Goal: Task Accomplishment & Management: Complete application form

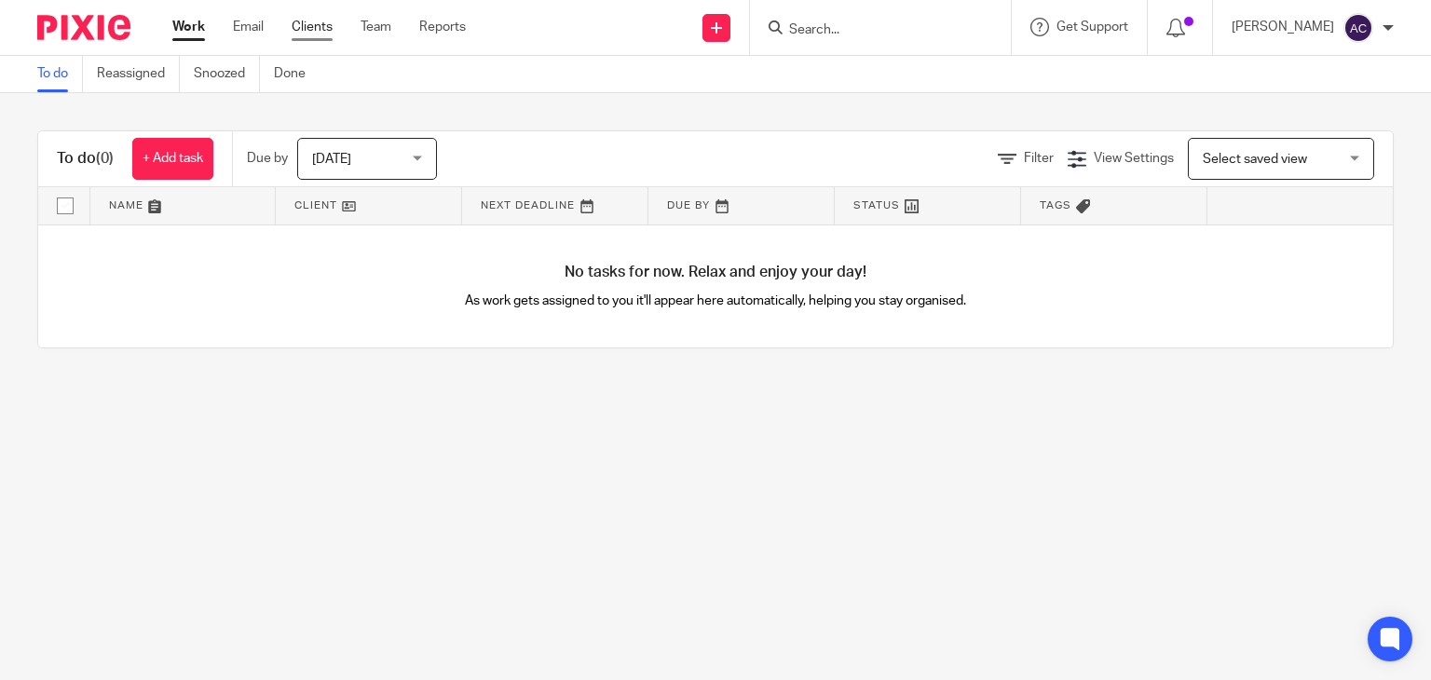
click at [301, 27] on link "Clients" at bounding box center [312, 27] width 41 height 19
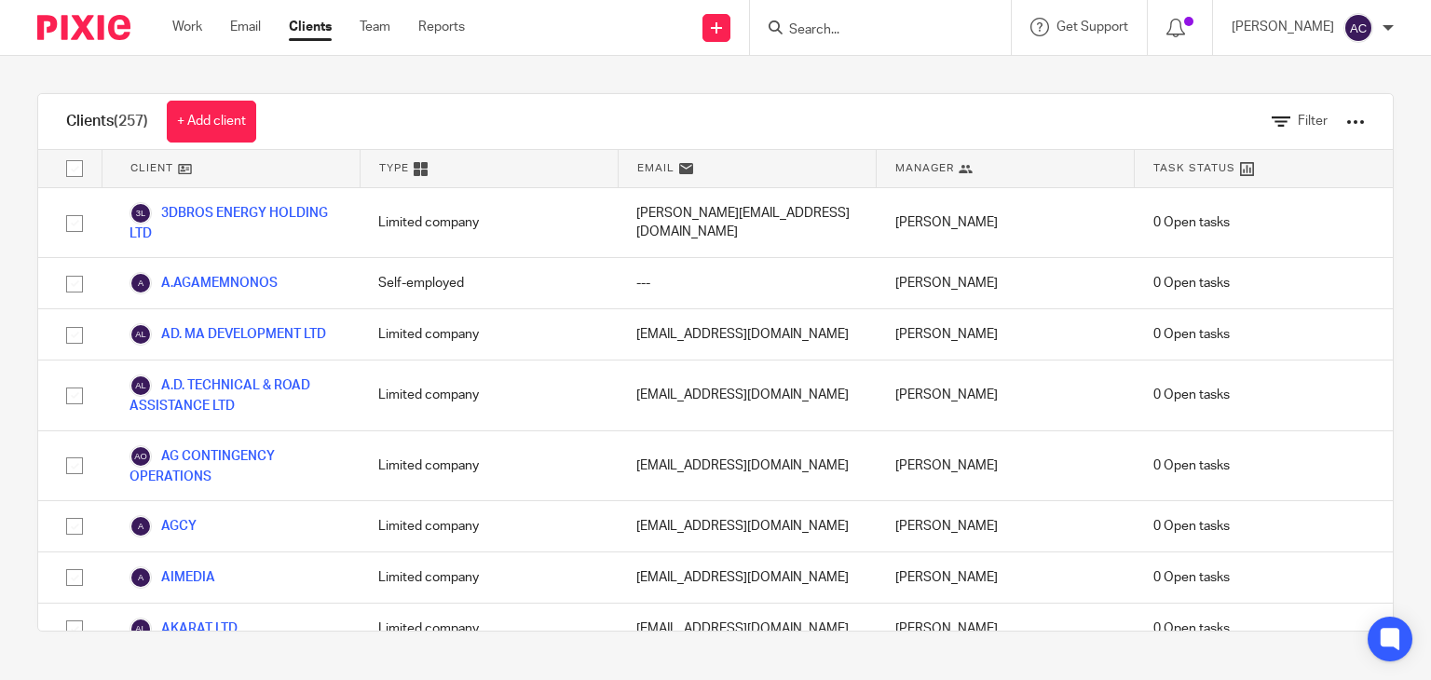
click at [769, 22] on icon at bounding box center [776, 27] width 14 height 14
click at [787, 23] on input "Search" at bounding box center [871, 30] width 168 height 17
type input "AMA"
click at [856, 76] on link at bounding box center [898, 73] width 231 height 28
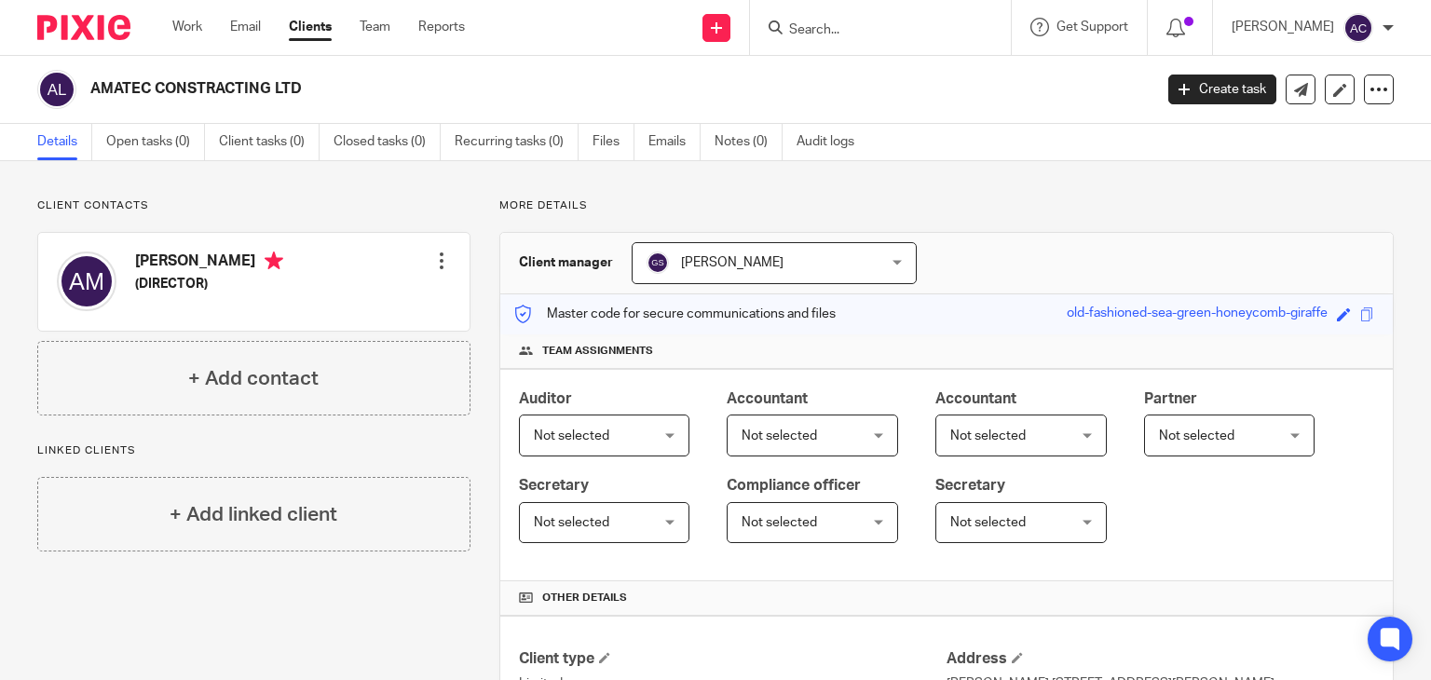
click at [91, 279] on img at bounding box center [87, 282] width 60 height 60
click at [170, 254] on h4 "AMER MATTA" at bounding box center [209, 263] width 148 height 23
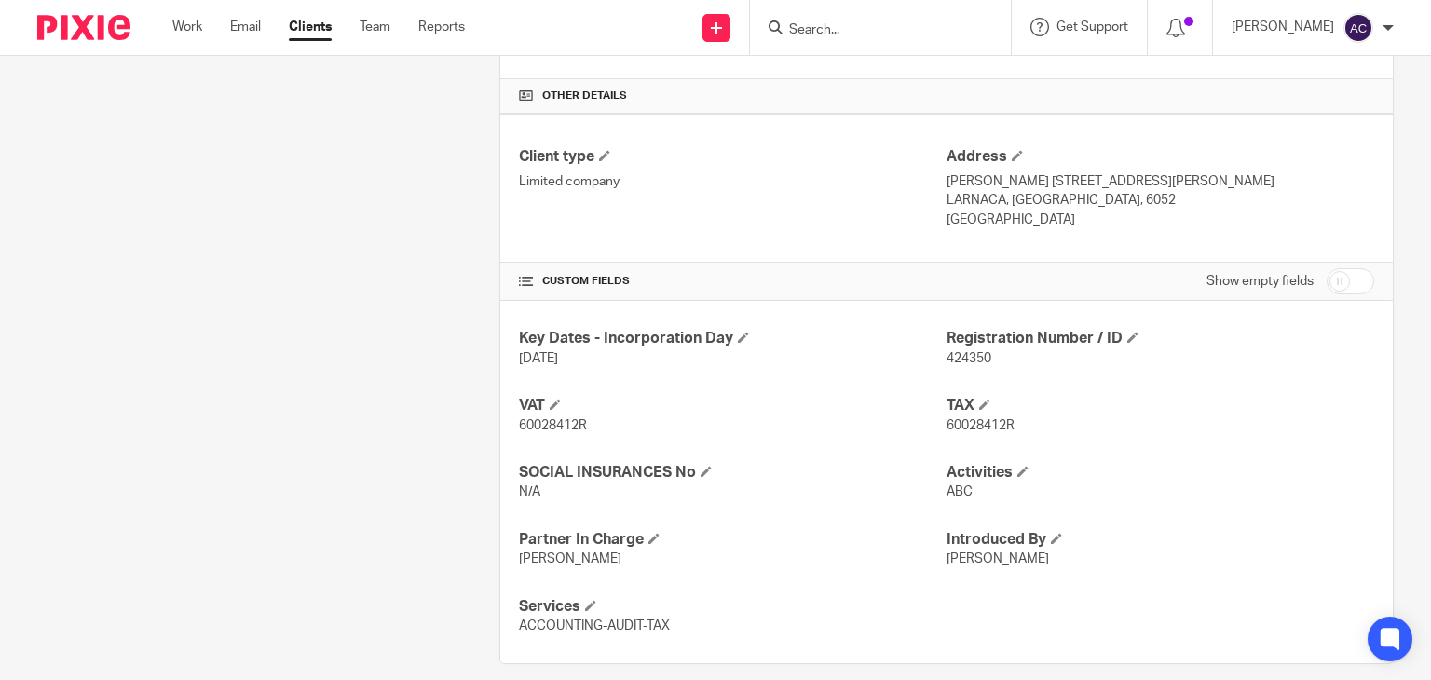
scroll to position [522, 0]
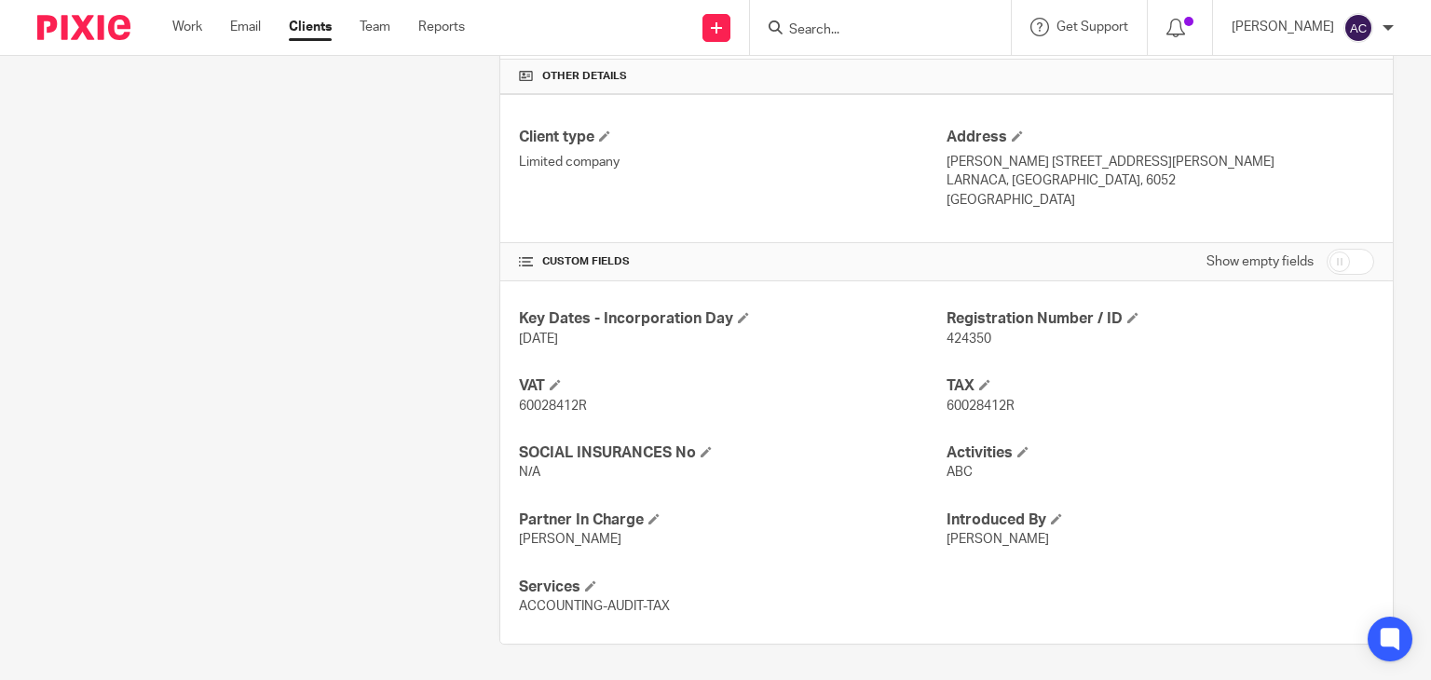
click at [1077, 161] on p "SPYROU KYPRIANOU 84 , ANGELOS COURT , SHOP 6" at bounding box center [1160, 162] width 428 height 19
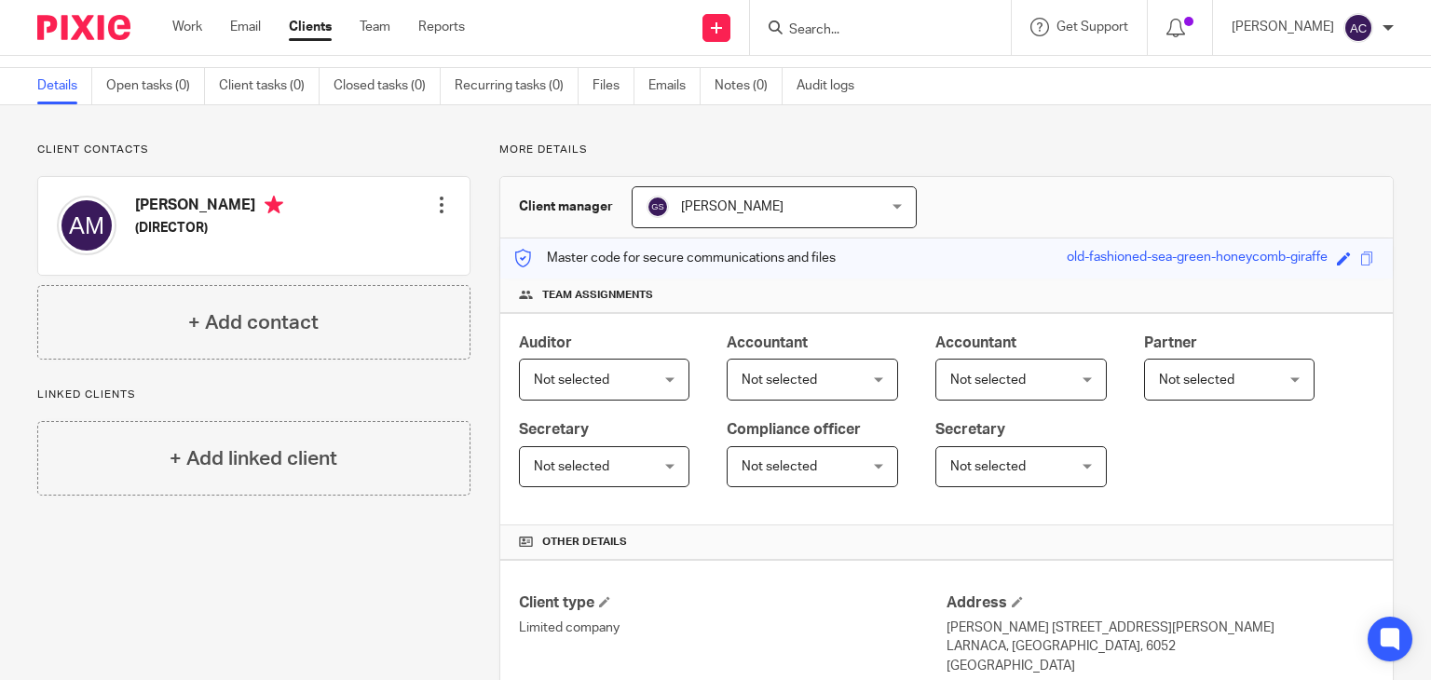
scroll to position [0, 0]
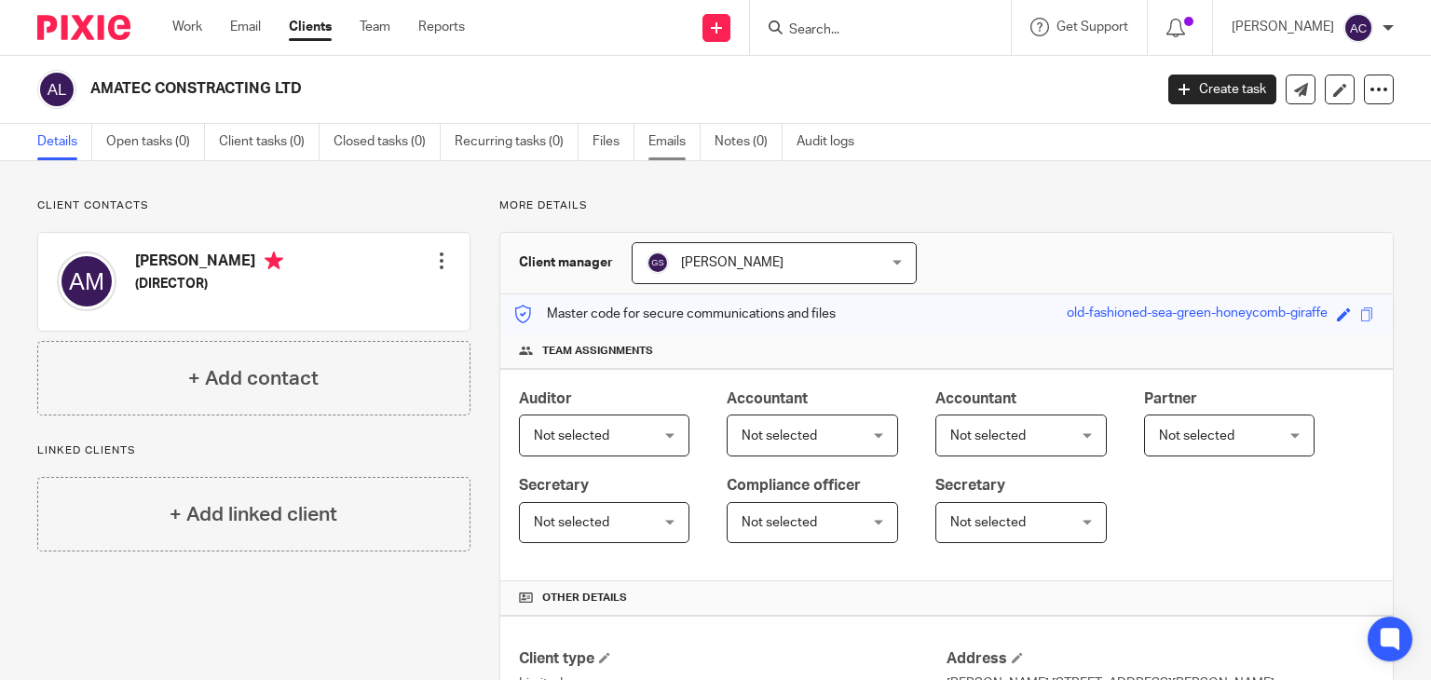
click at [674, 148] on link "Emails" at bounding box center [674, 142] width 52 height 36
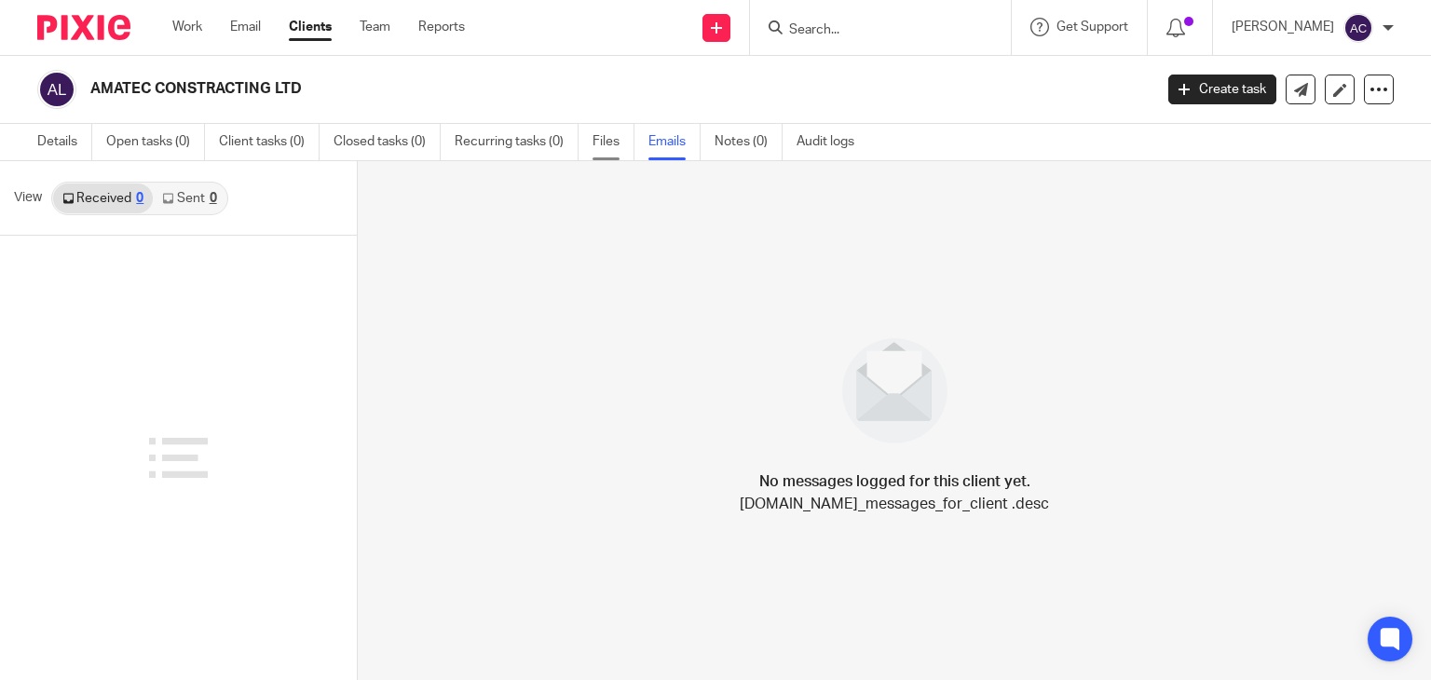
click at [609, 138] on link "Files" at bounding box center [613, 142] width 42 height 36
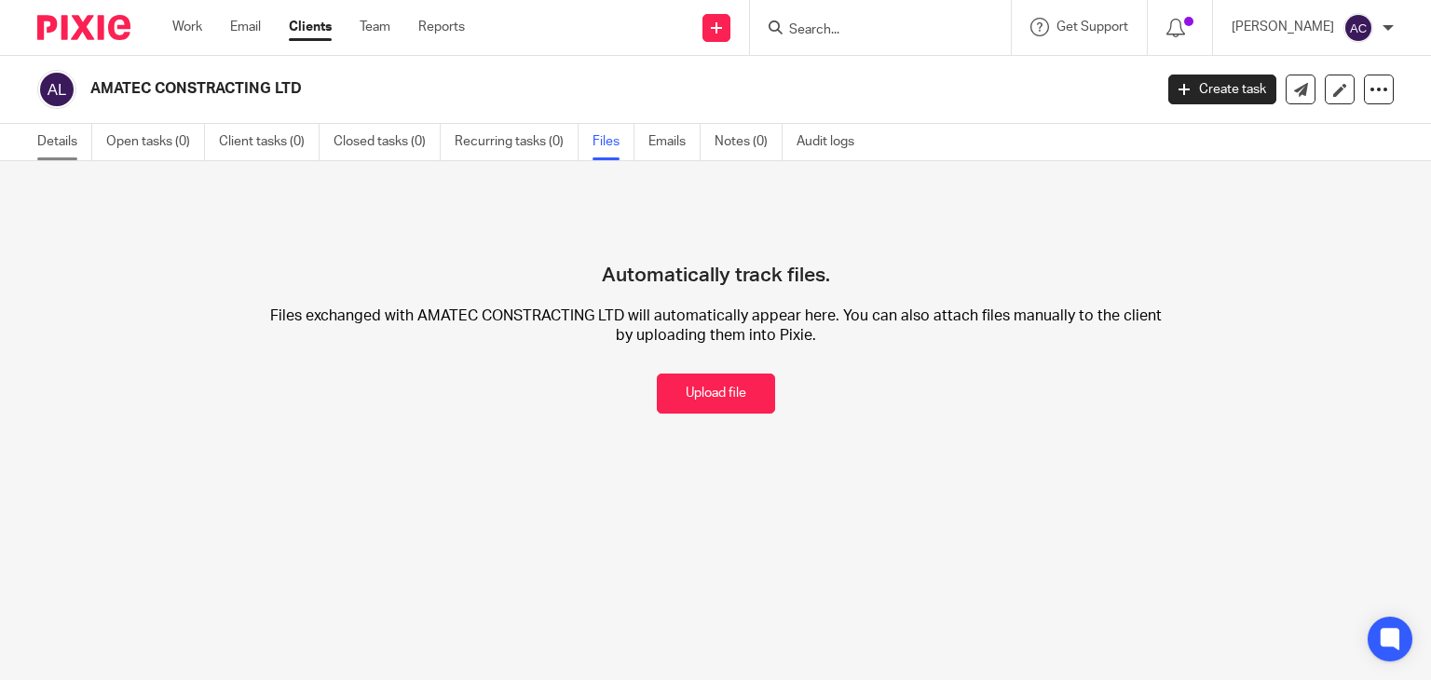
click at [63, 137] on link "Details" at bounding box center [64, 142] width 55 height 36
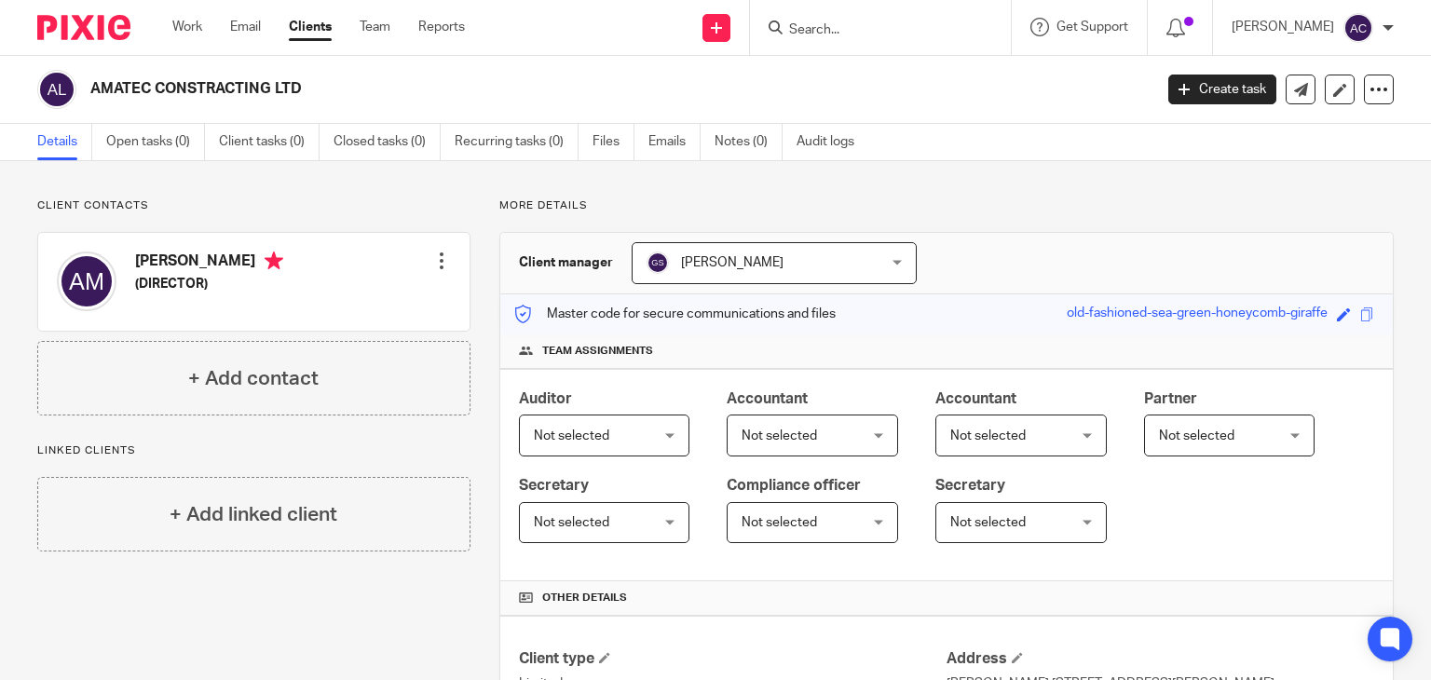
click at [674, 273] on span "George Savva" at bounding box center [753, 262] width 215 height 39
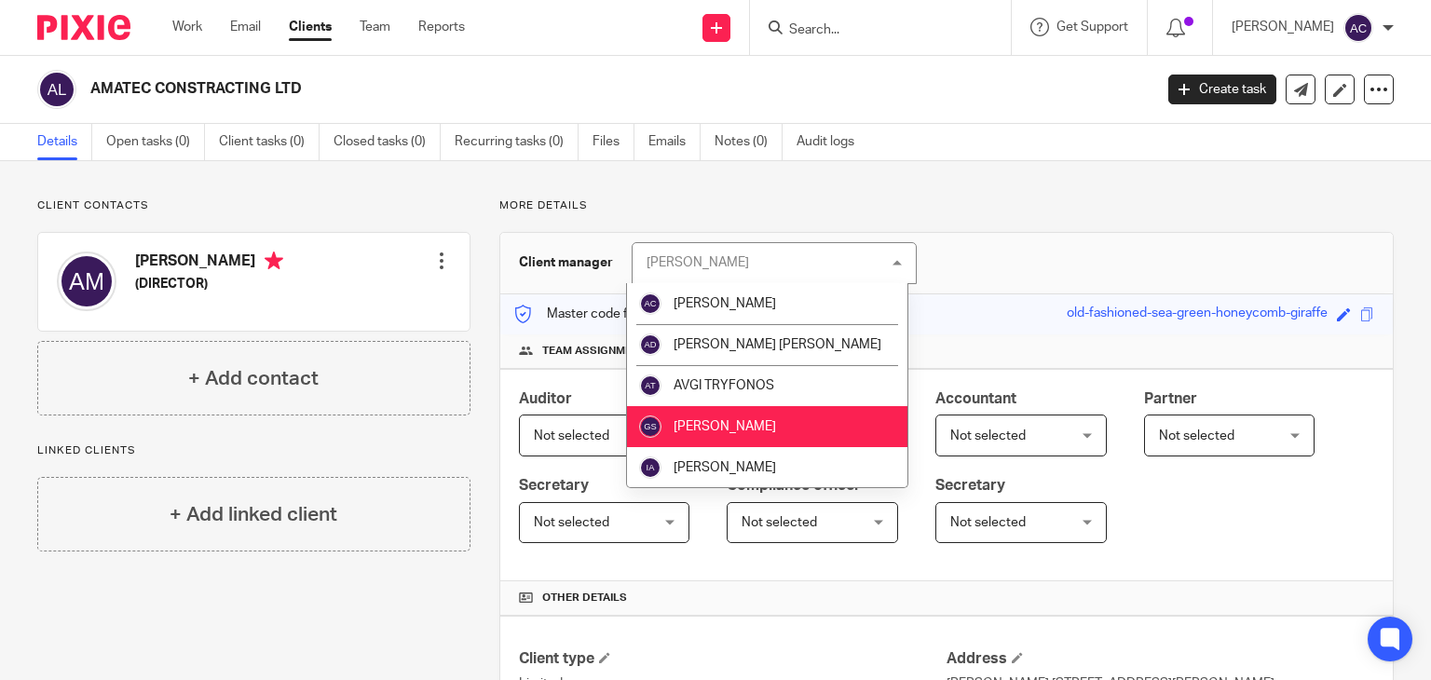
click at [674, 273] on div "George Savva George Savva" at bounding box center [774, 263] width 285 height 42
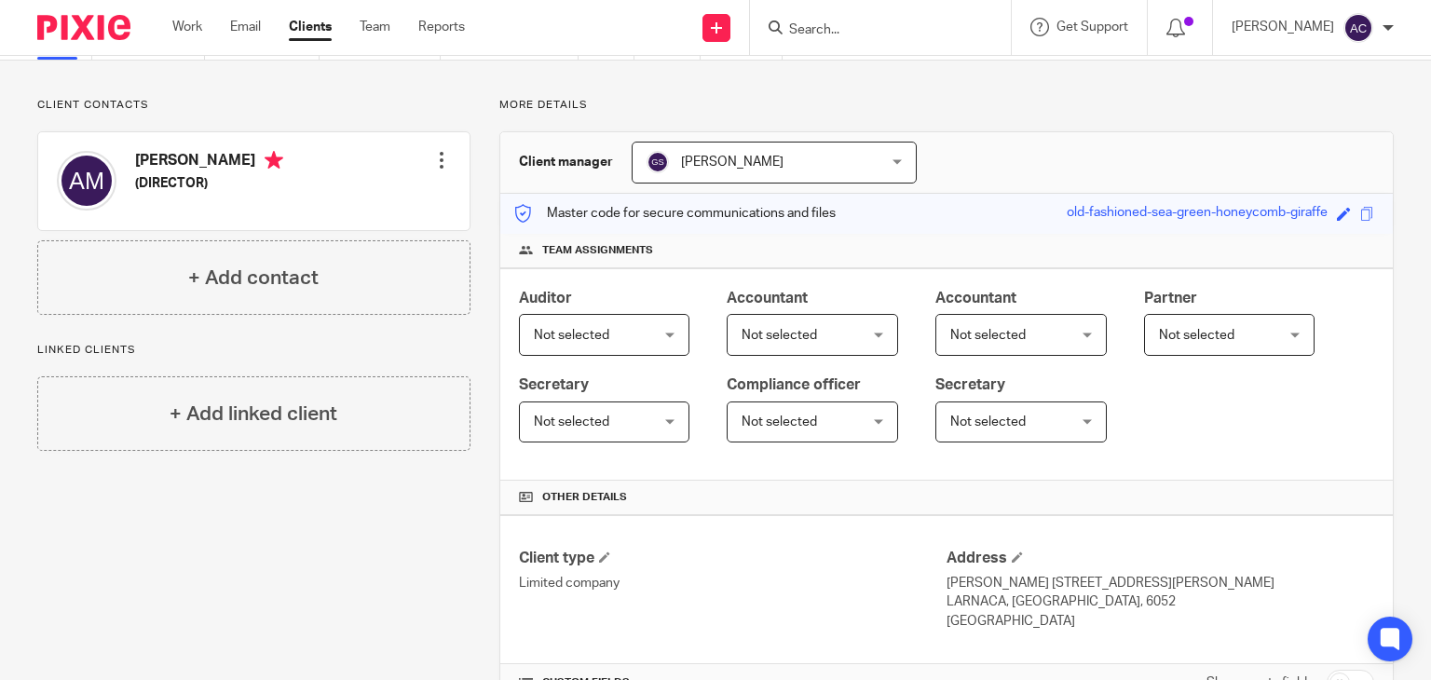
scroll to position [56, 0]
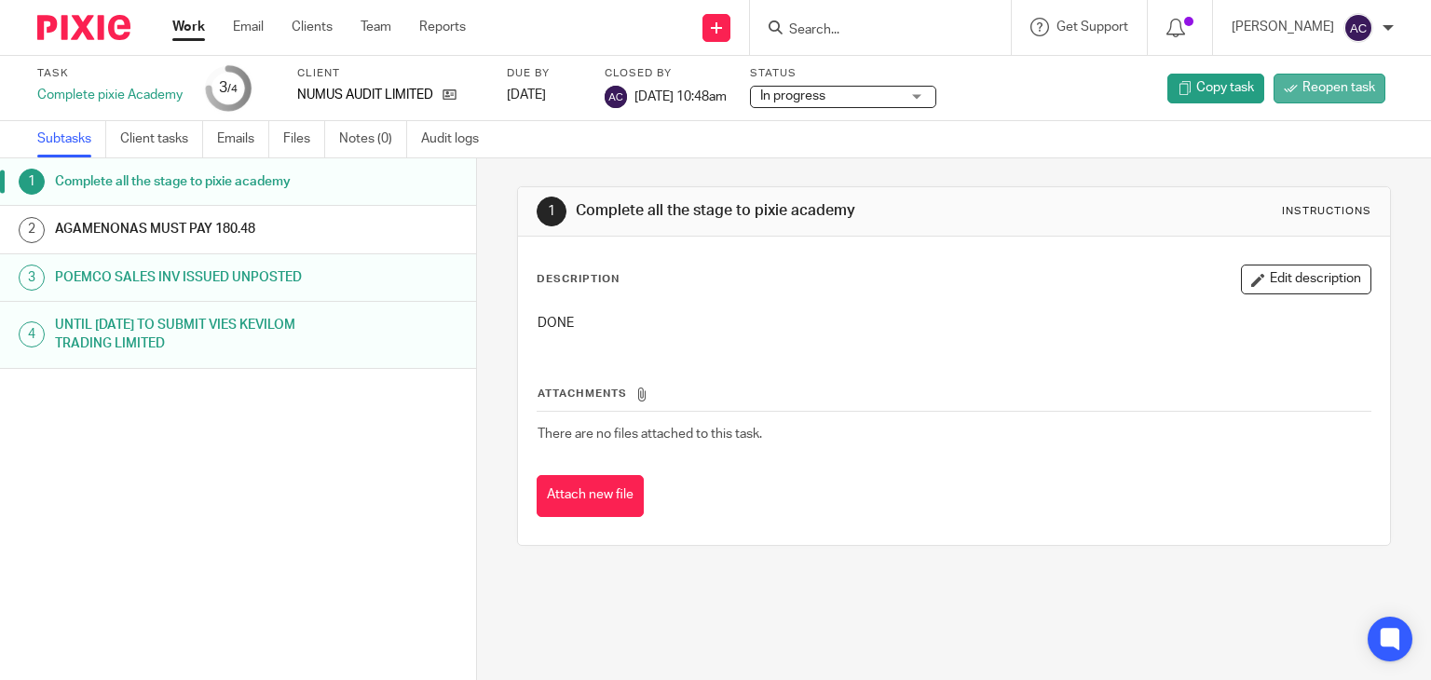
click at [1306, 77] on link "Reopen task" at bounding box center [1329, 89] width 112 height 30
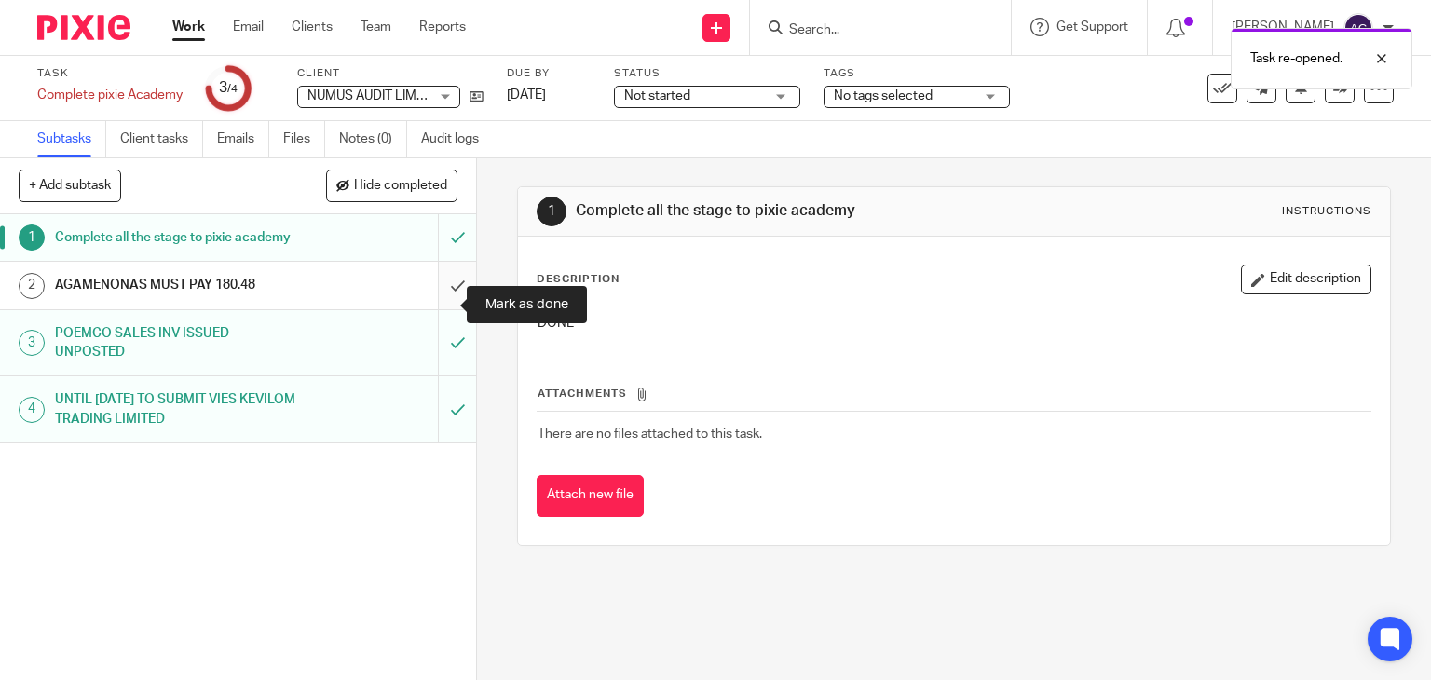
click at [443, 306] on input "submit" at bounding box center [238, 285] width 476 height 47
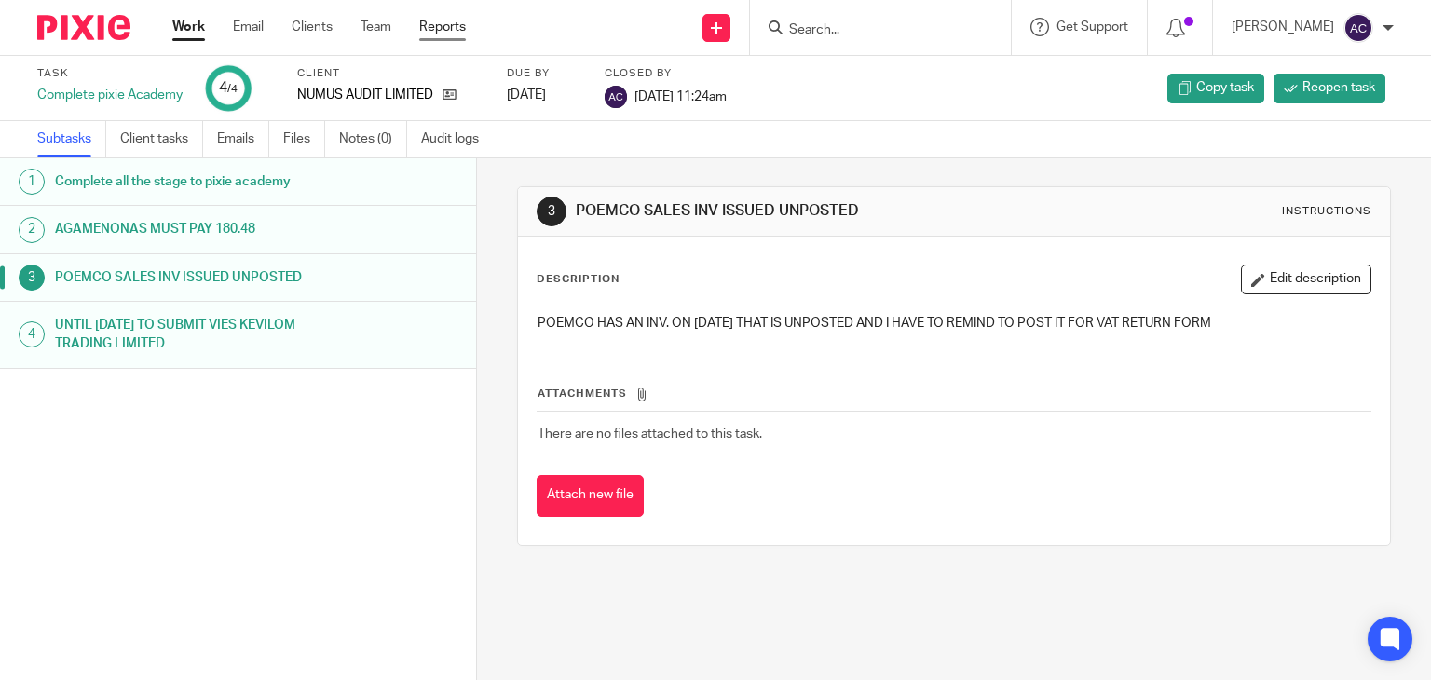
click at [441, 23] on link "Reports" at bounding box center [442, 27] width 47 height 19
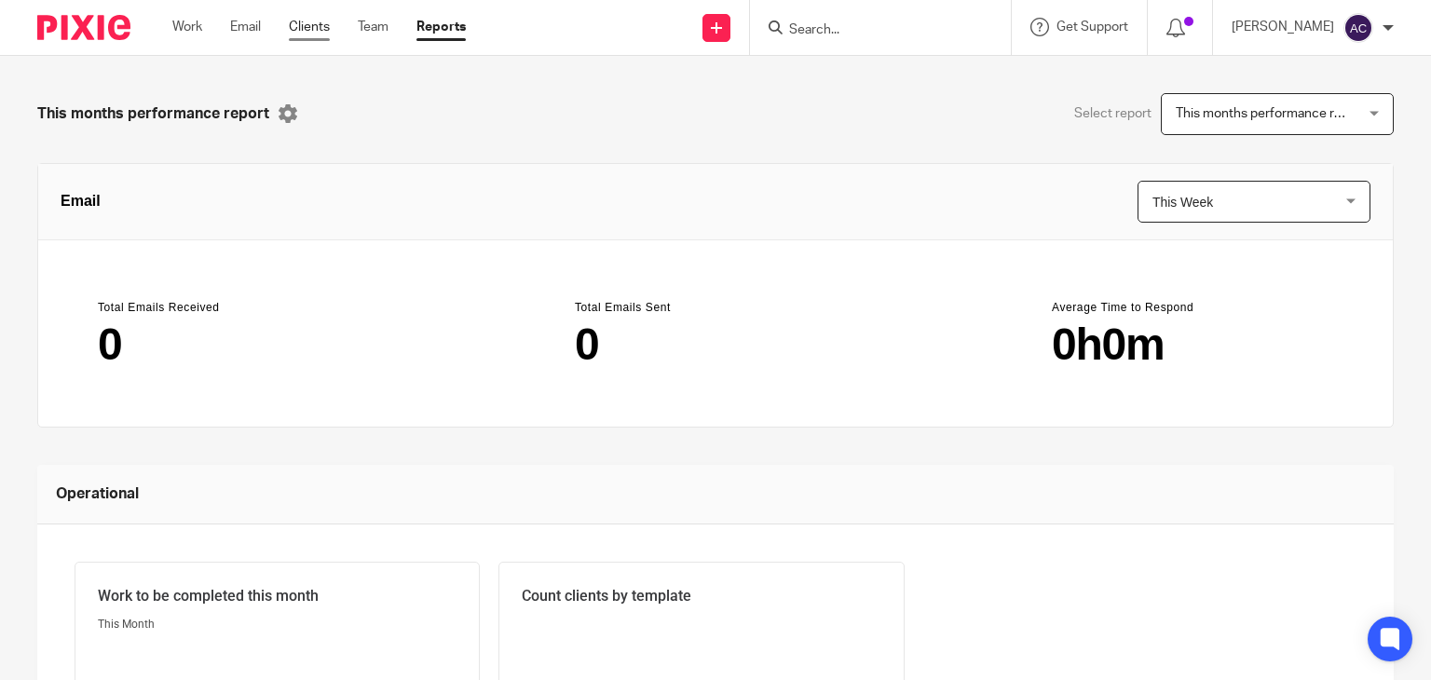
drag, startPoint x: 340, startPoint y: 25, endPoint x: 328, endPoint y: 27, distance: 12.3
click at [340, 24] on ul "Work Email Clients Team Reports" at bounding box center [332, 27] width 321 height 19
click at [312, 26] on link "Clients" at bounding box center [309, 27] width 41 height 19
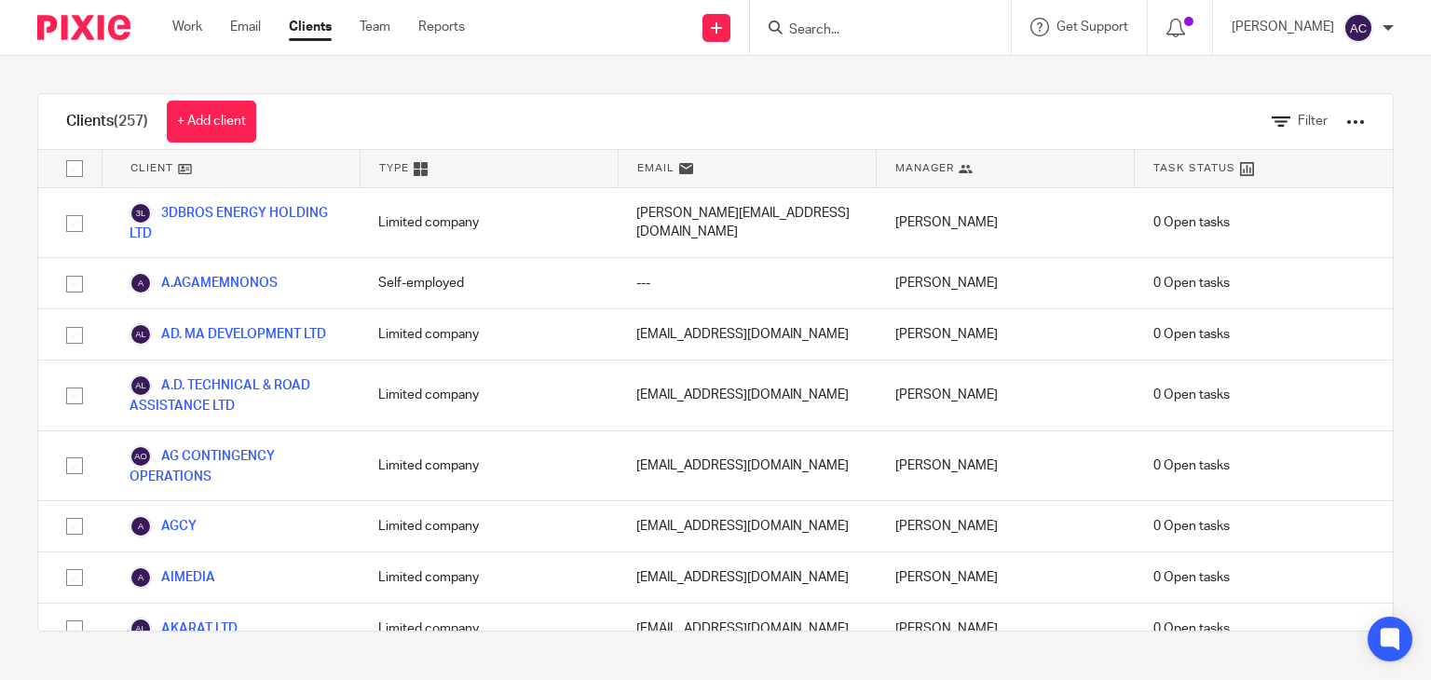
click at [767, 42] on div at bounding box center [880, 27] width 261 height 55
click at [787, 32] on input "Search" at bounding box center [871, 30] width 168 height 17
type input "amate"
click at [873, 73] on link at bounding box center [898, 73] width 231 height 28
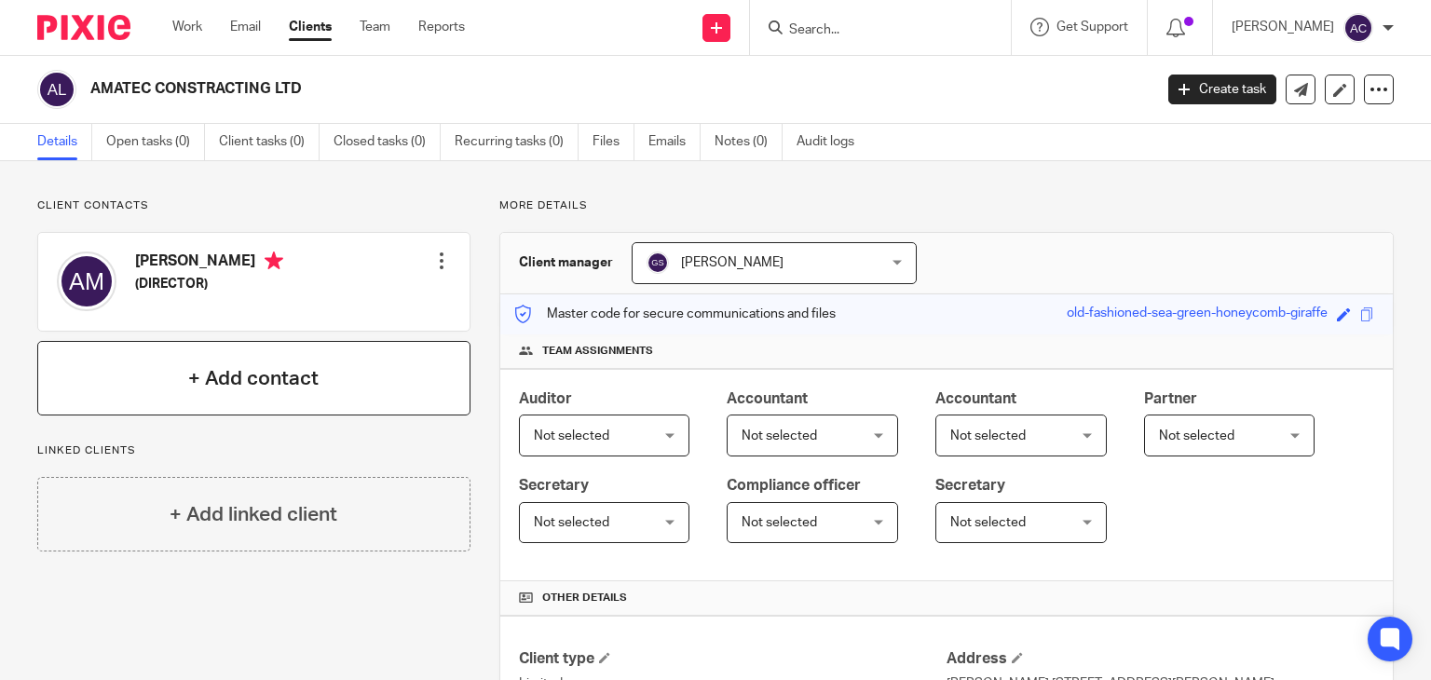
click at [332, 373] on div "+ Add contact" at bounding box center [253, 378] width 433 height 75
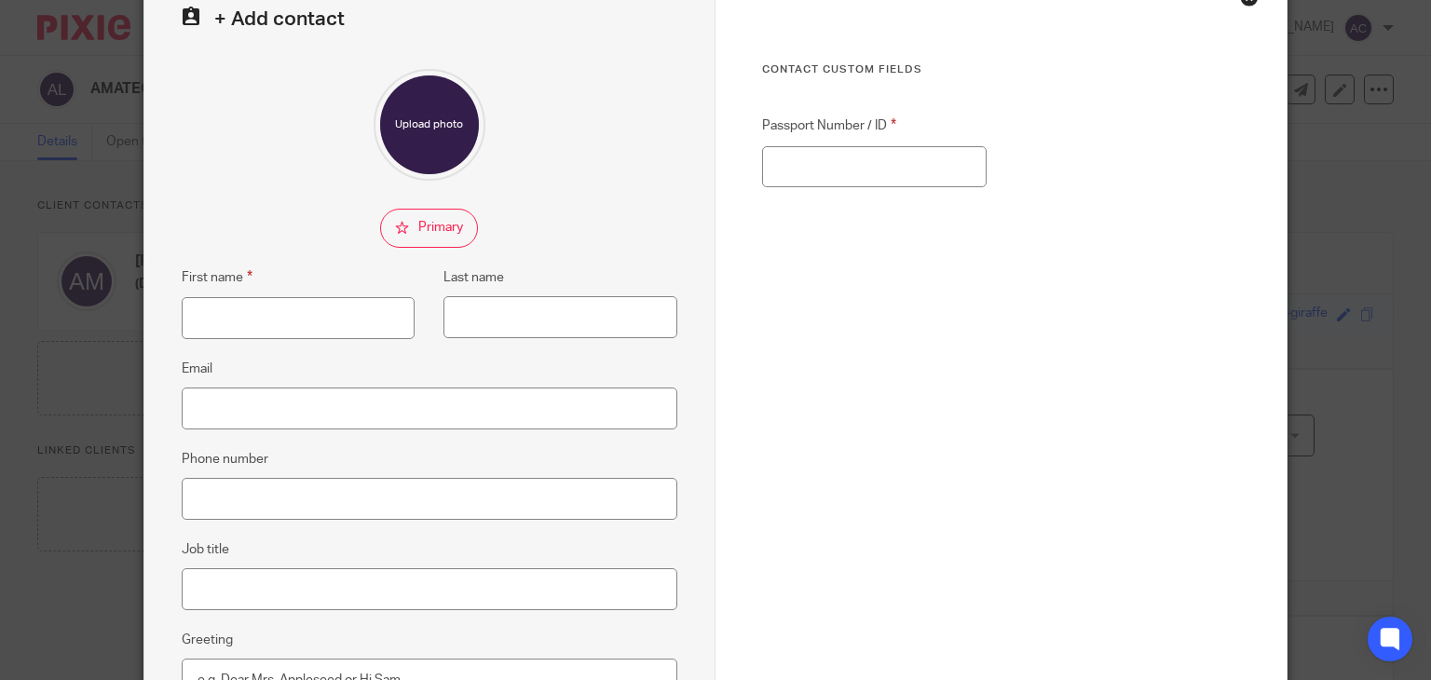
scroll to position [186, 0]
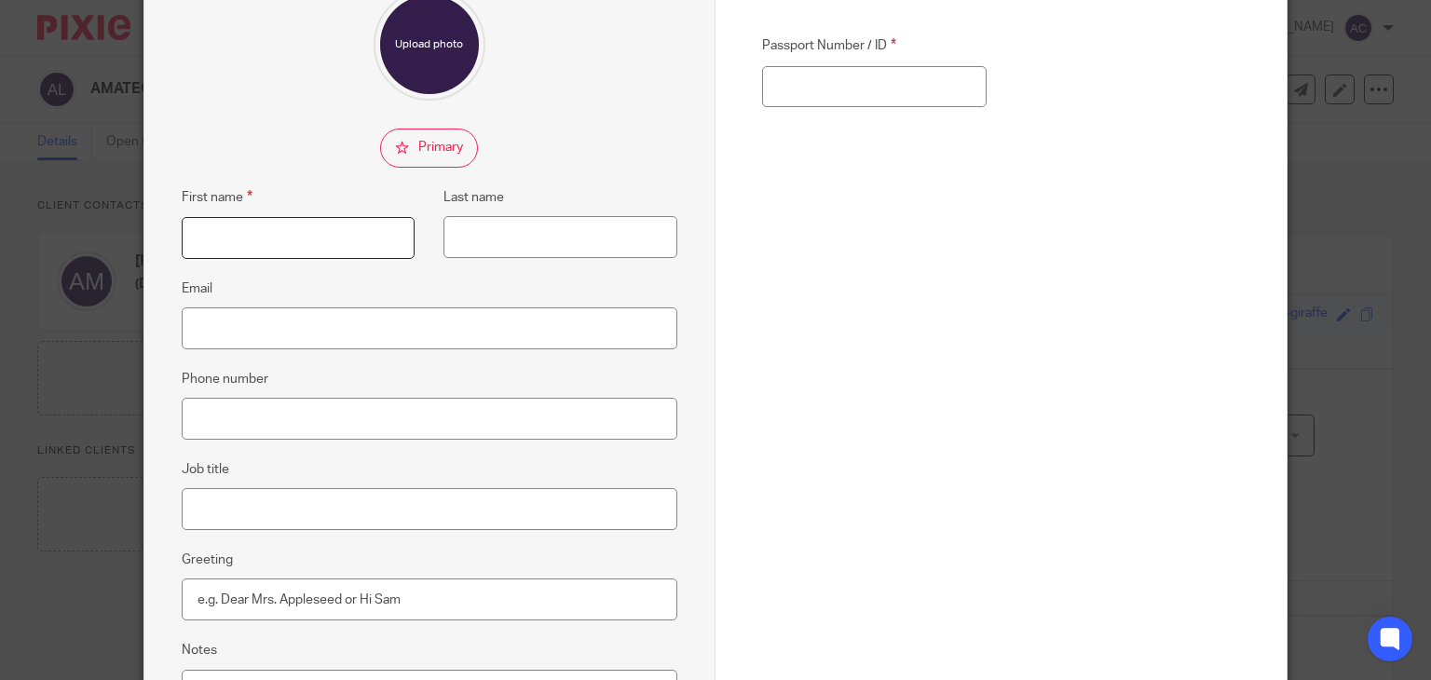
click at [252, 239] on input "First name" at bounding box center [299, 238] width 234 height 42
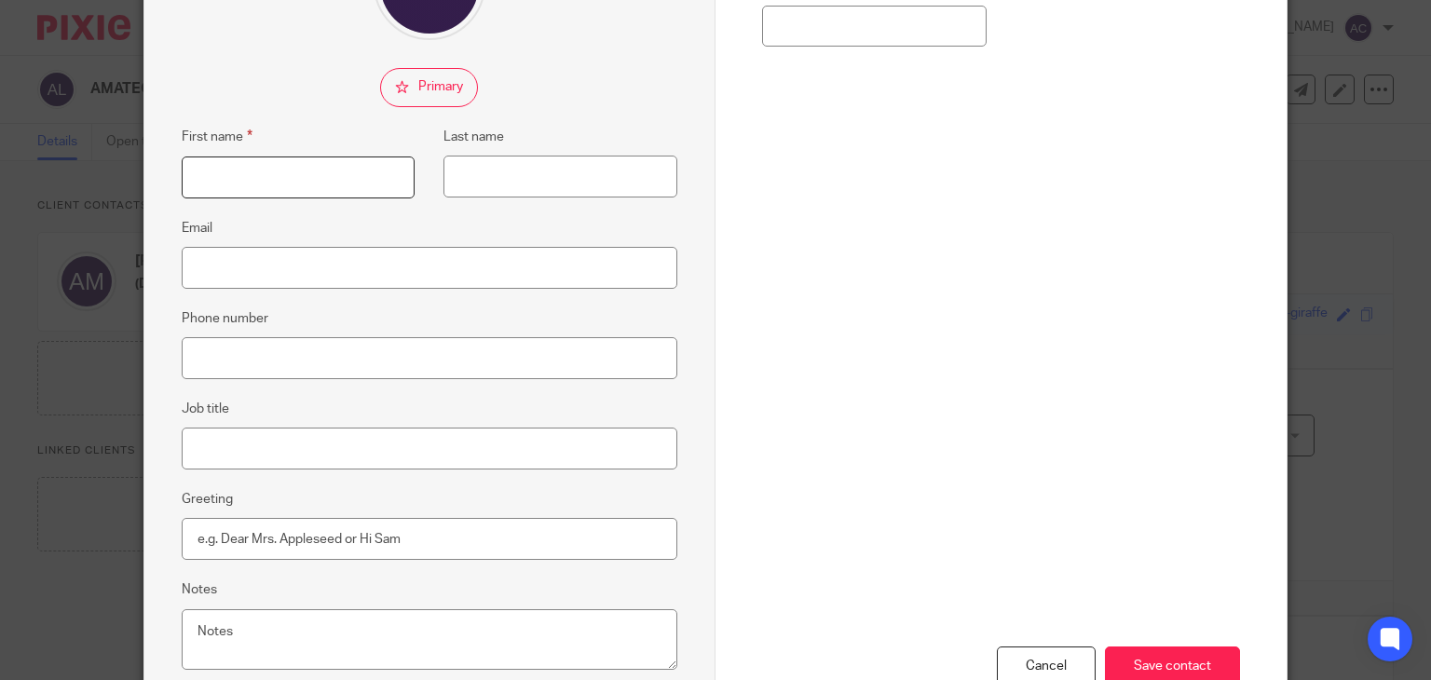
scroll to position [279, 0]
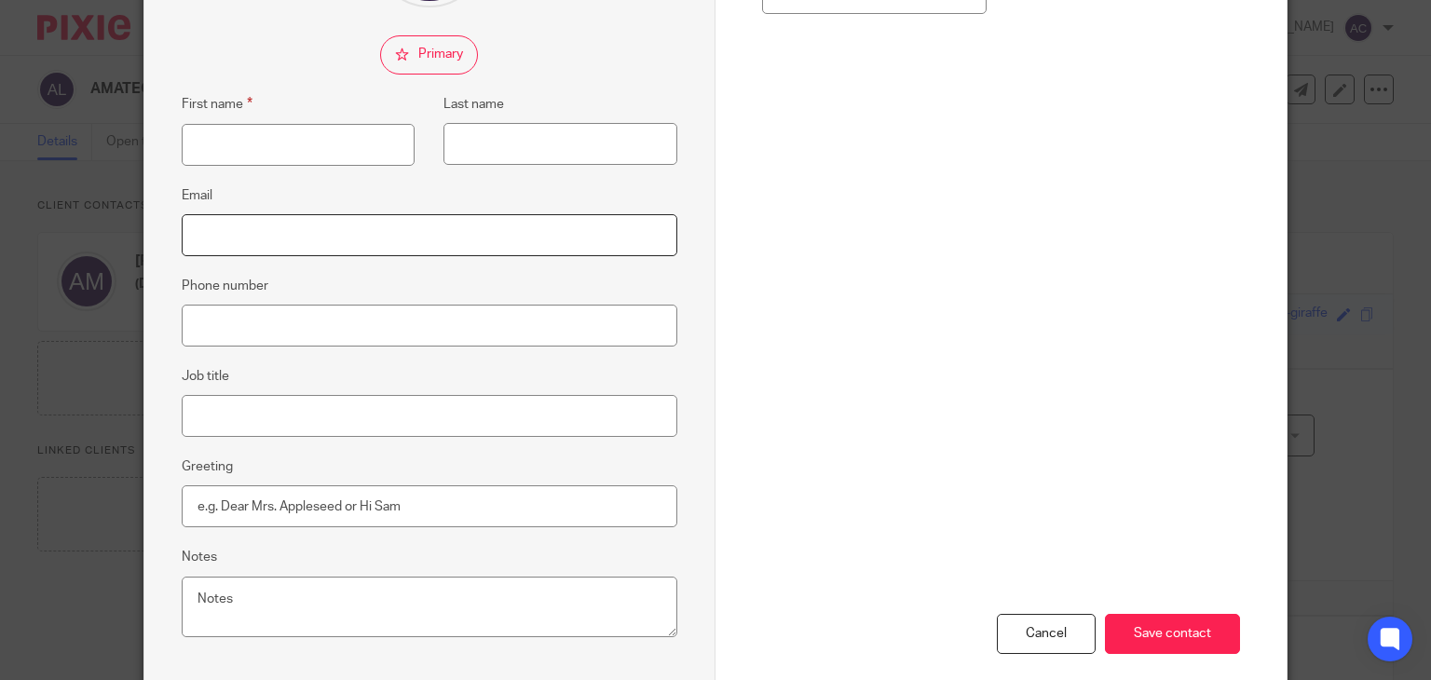
click at [309, 242] on input "Email" at bounding box center [430, 235] width 496 height 42
drag, startPoint x: 278, startPoint y: 130, endPoint x: 278, endPoint y: 142, distance: 11.2
click at [278, 131] on input "First name" at bounding box center [299, 145] width 234 height 42
click at [267, 161] on input "First name" at bounding box center [299, 145] width 234 height 42
type input "a"
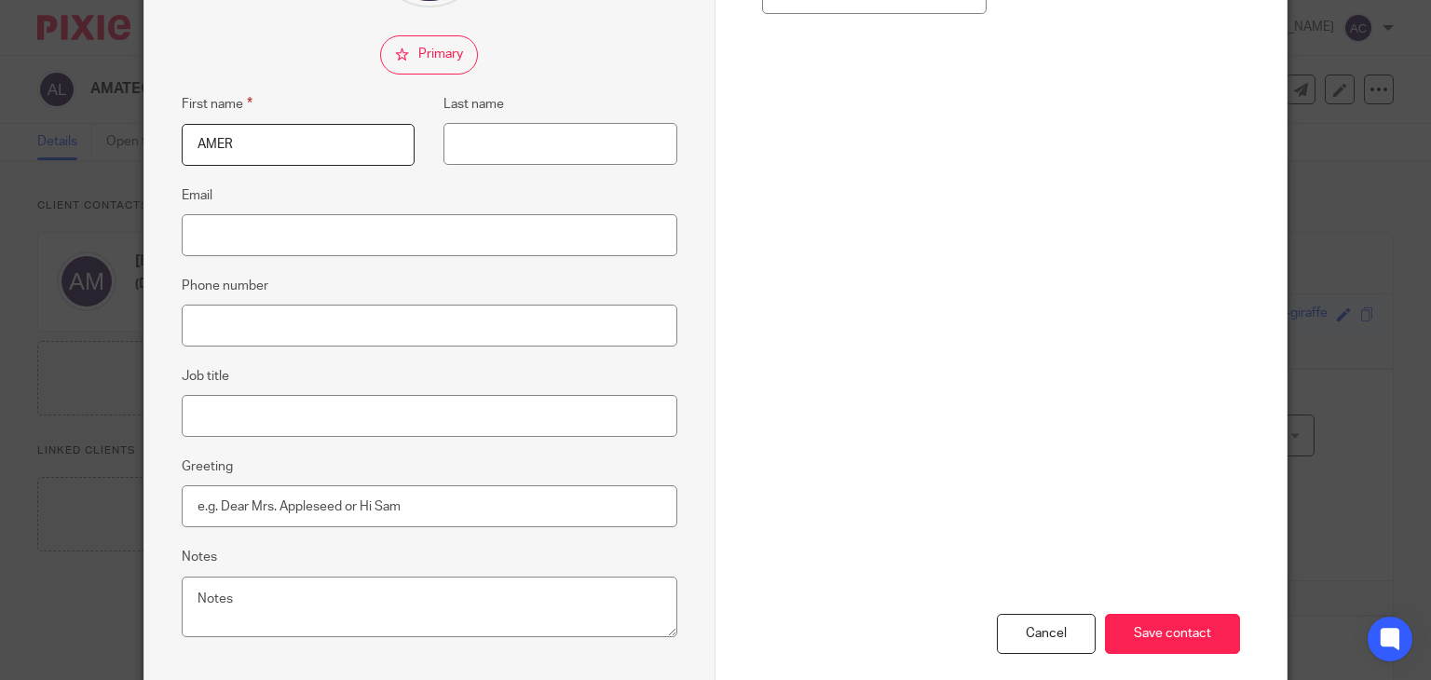
type input "AMER"
type input "MATTA"
click at [260, 239] on input "Email" at bounding box center [430, 235] width 496 height 42
type input "A"
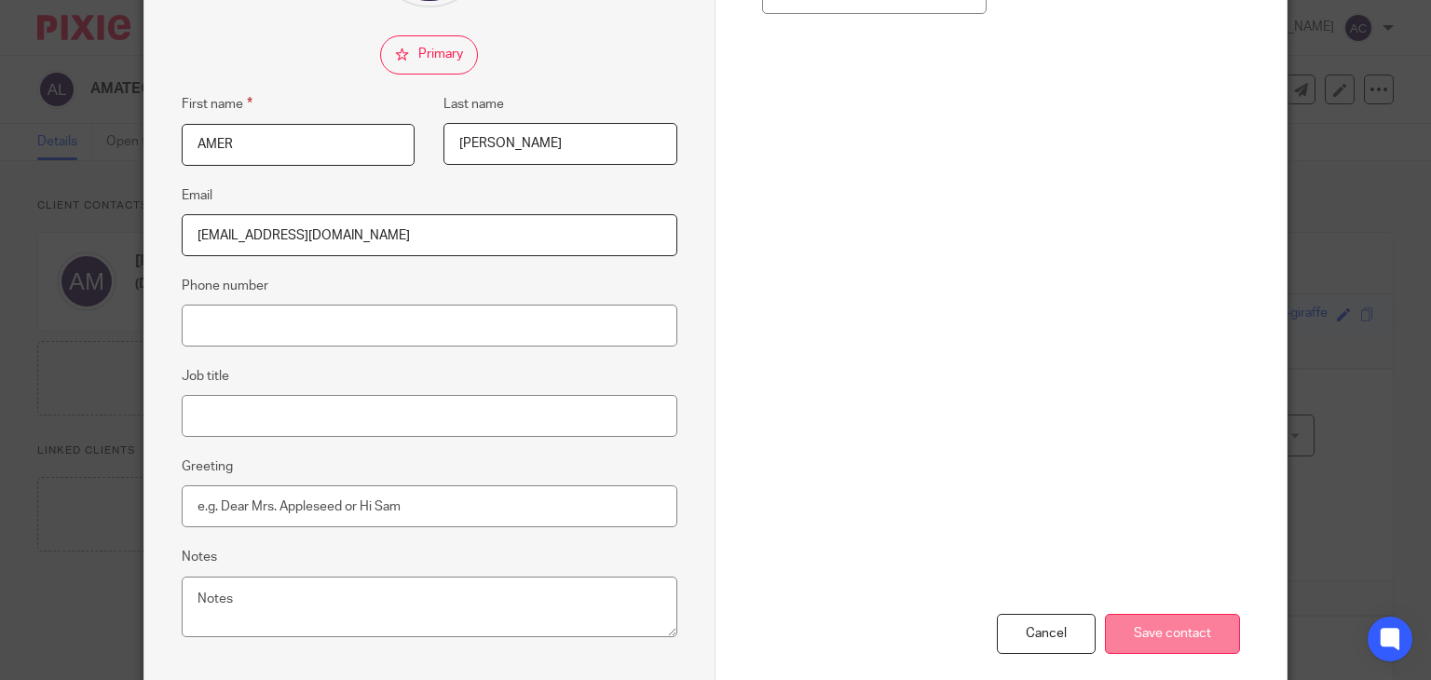
type input "amatecamatec573@gmail.com"
click at [1141, 642] on input "Save contact" at bounding box center [1172, 634] width 135 height 40
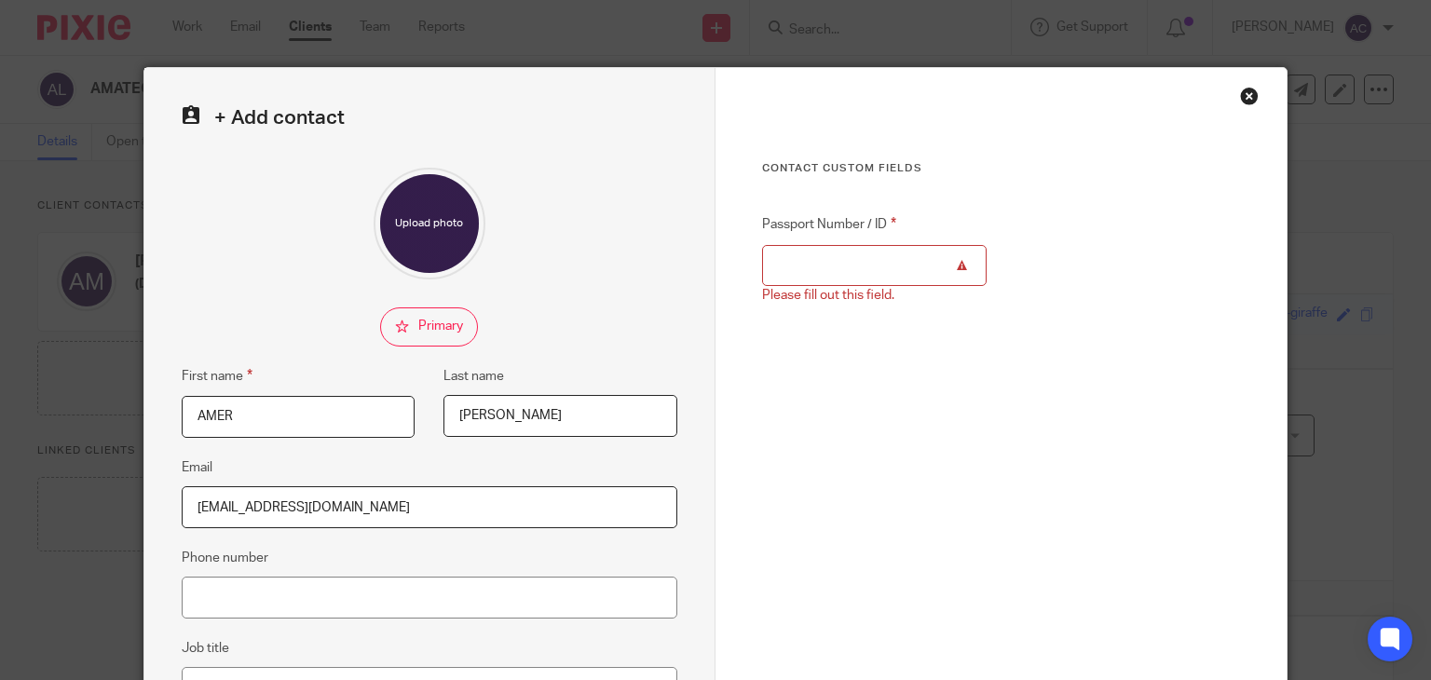
scroll to position [0, 0]
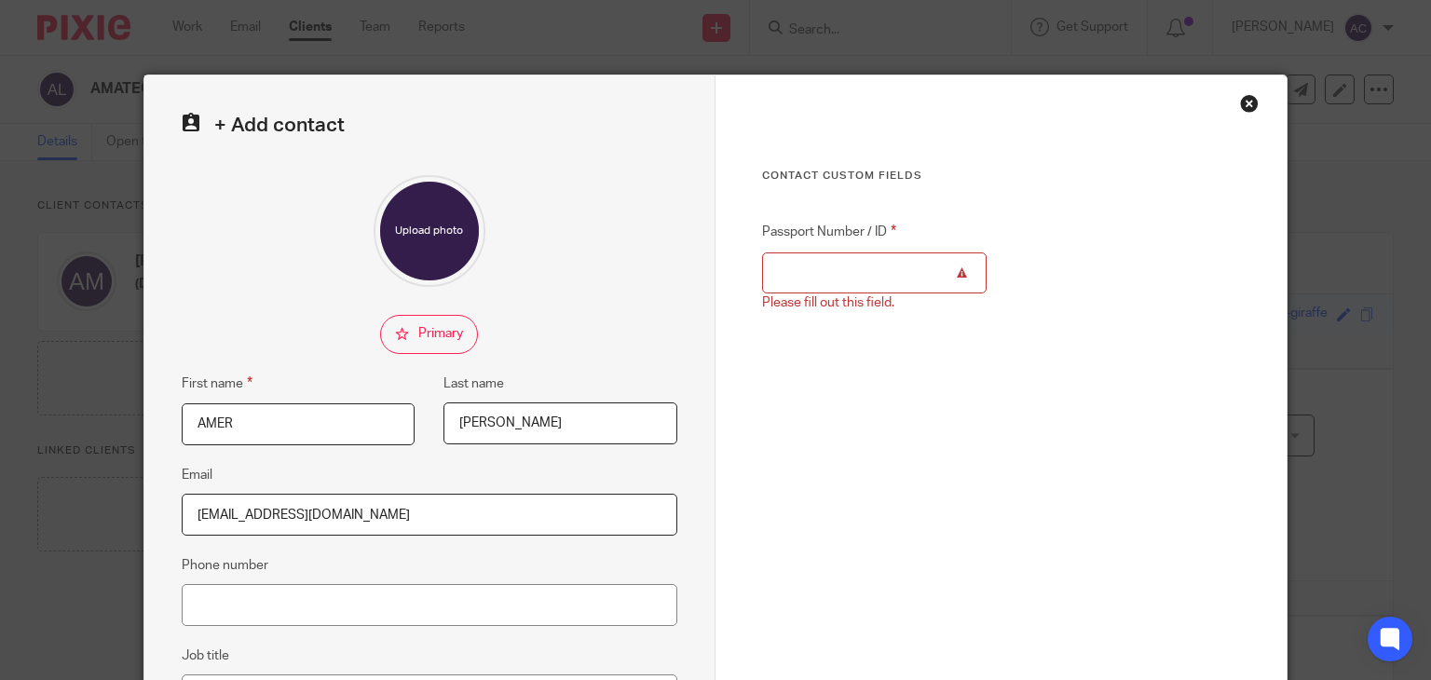
click at [846, 276] on input "Passport Number / ID" at bounding box center [874, 273] width 225 height 42
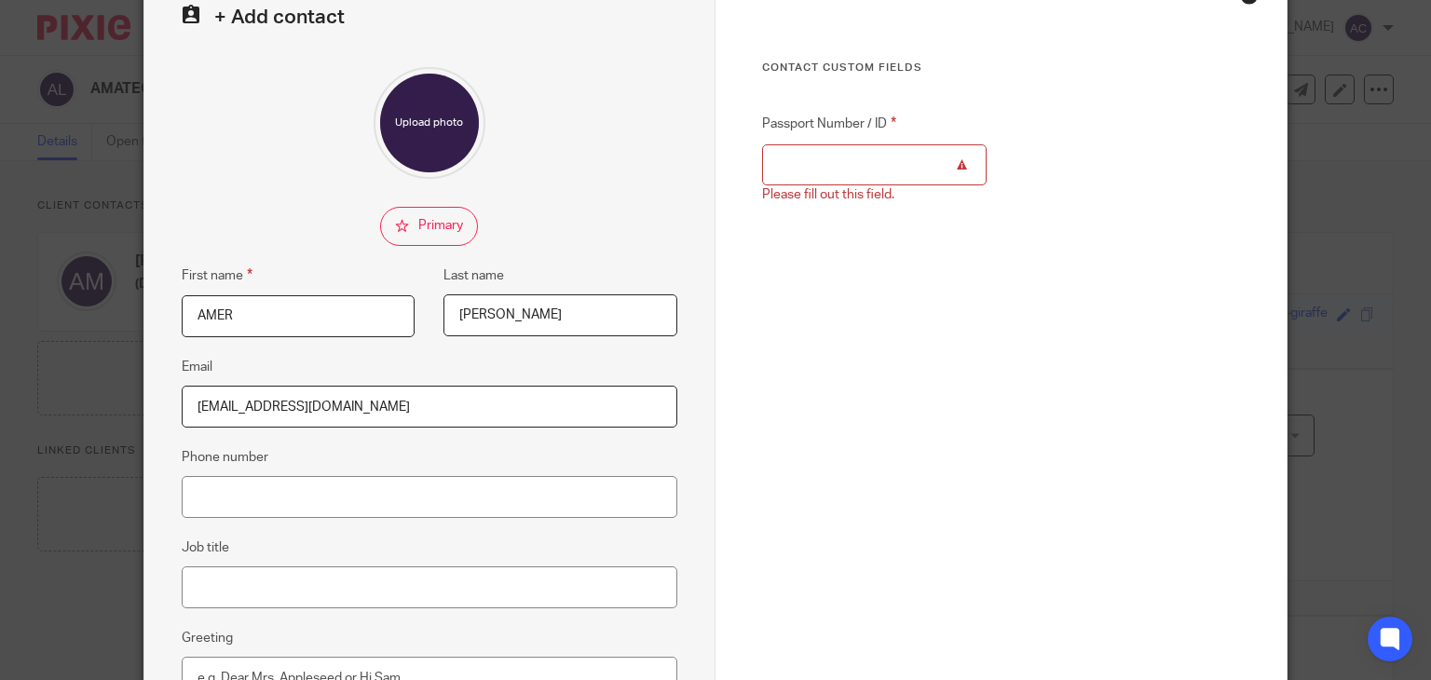
scroll to position [93, 0]
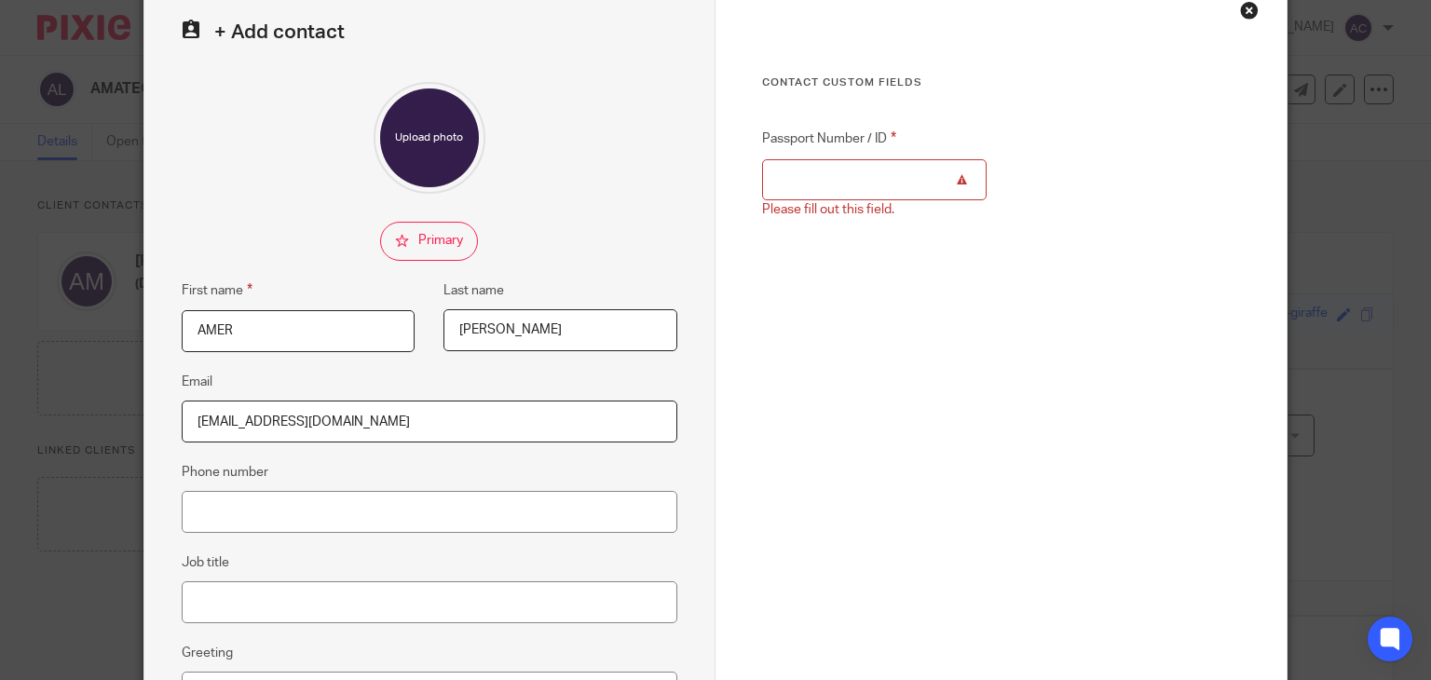
click at [1246, 8] on div "Close this dialog window" at bounding box center [1249, 10] width 19 height 19
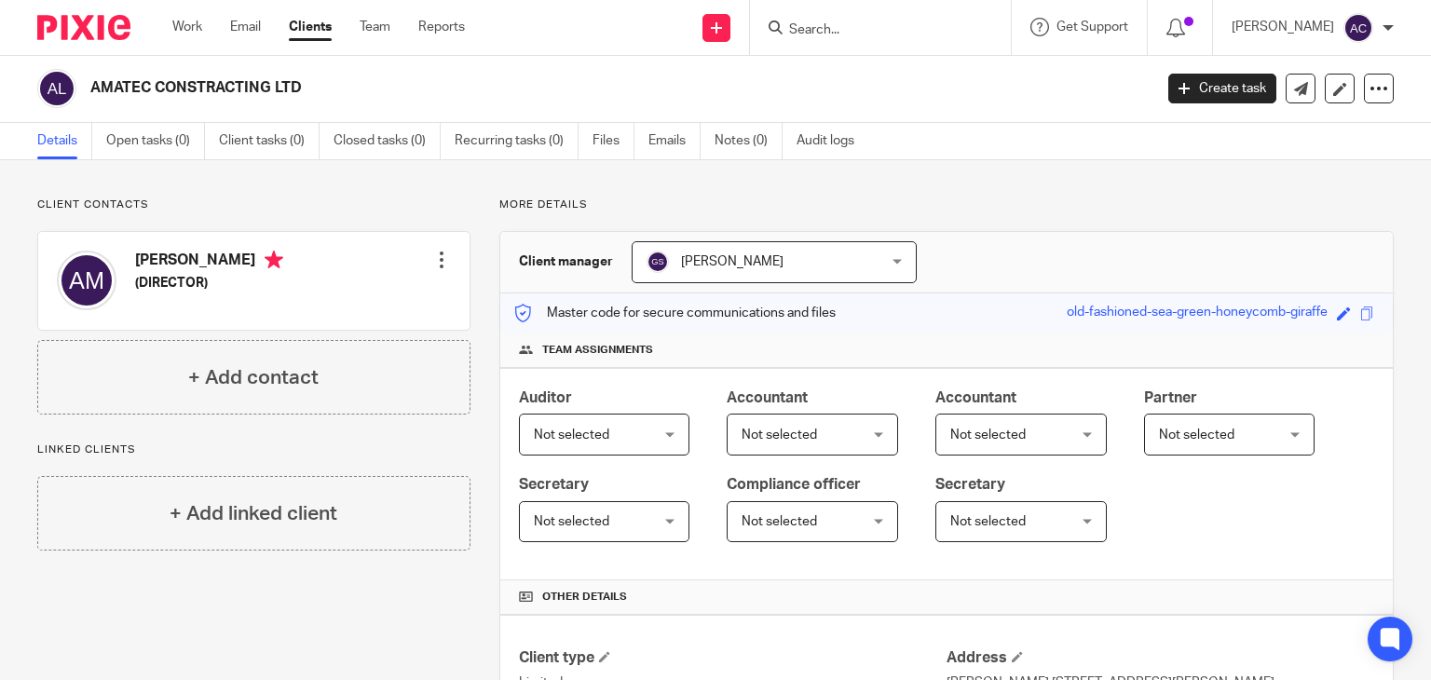
scroll to position [0, 0]
click at [1148, 14] on div at bounding box center [1180, 27] width 65 height 55
click at [1166, 29] on icon at bounding box center [1175, 28] width 19 height 19
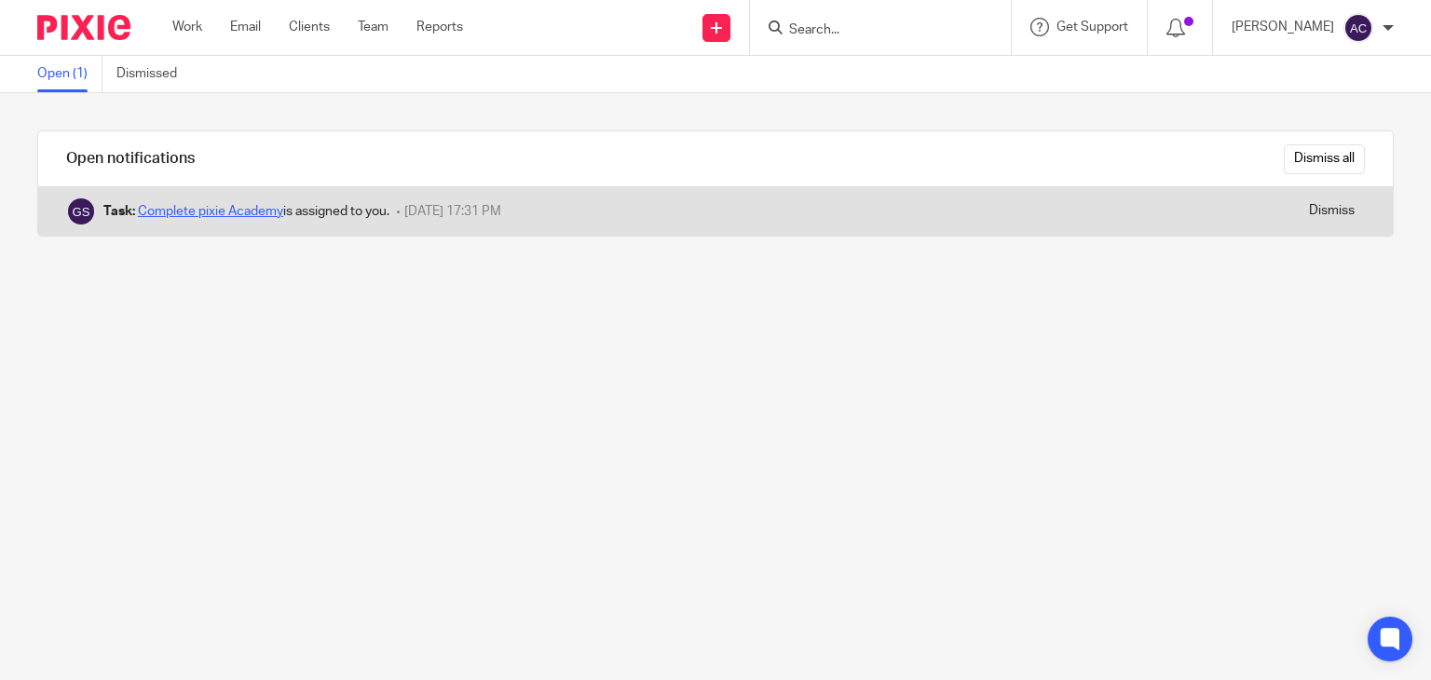
click at [247, 210] on link "Complete pixie Academy" at bounding box center [210, 211] width 145 height 13
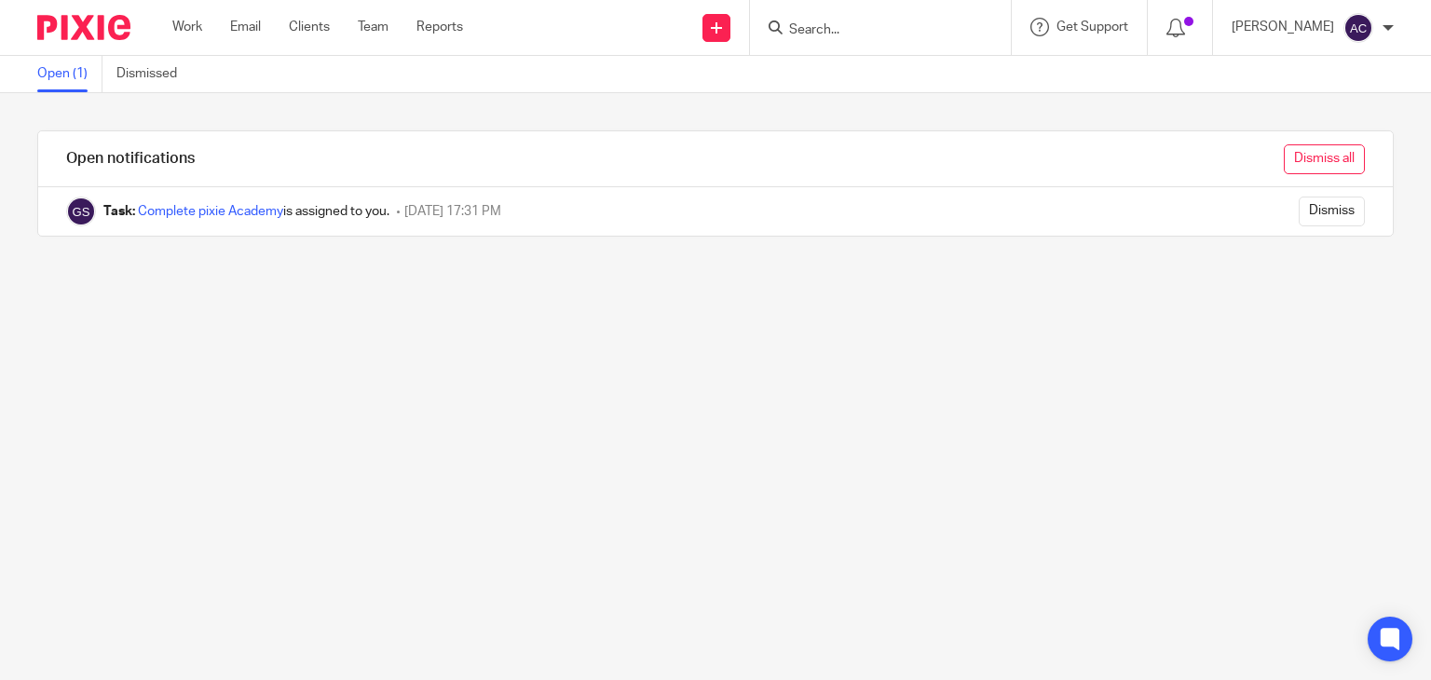
click at [1297, 150] on input "Dismiss all" at bounding box center [1324, 159] width 81 height 30
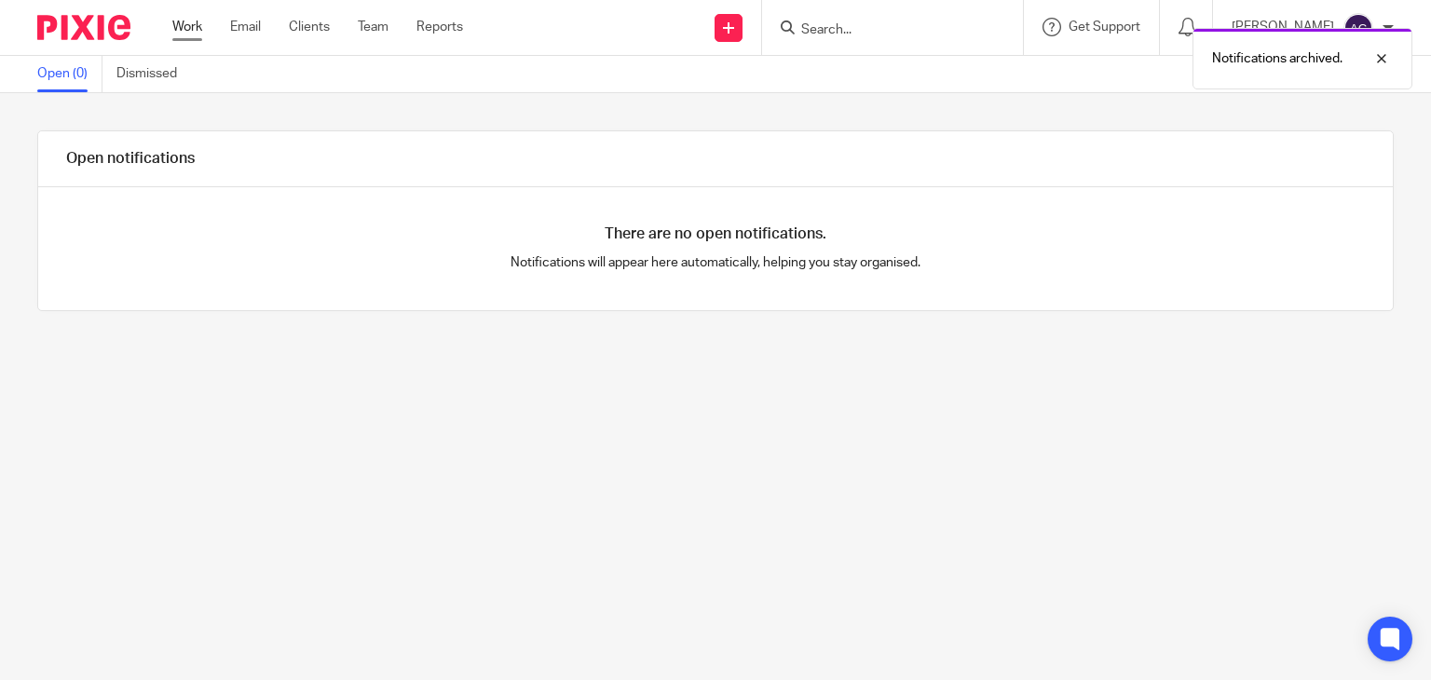
click at [189, 26] on link "Work" at bounding box center [187, 27] width 30 height 19
